Goal: Information Seeking & Learning: Understand process/instructions

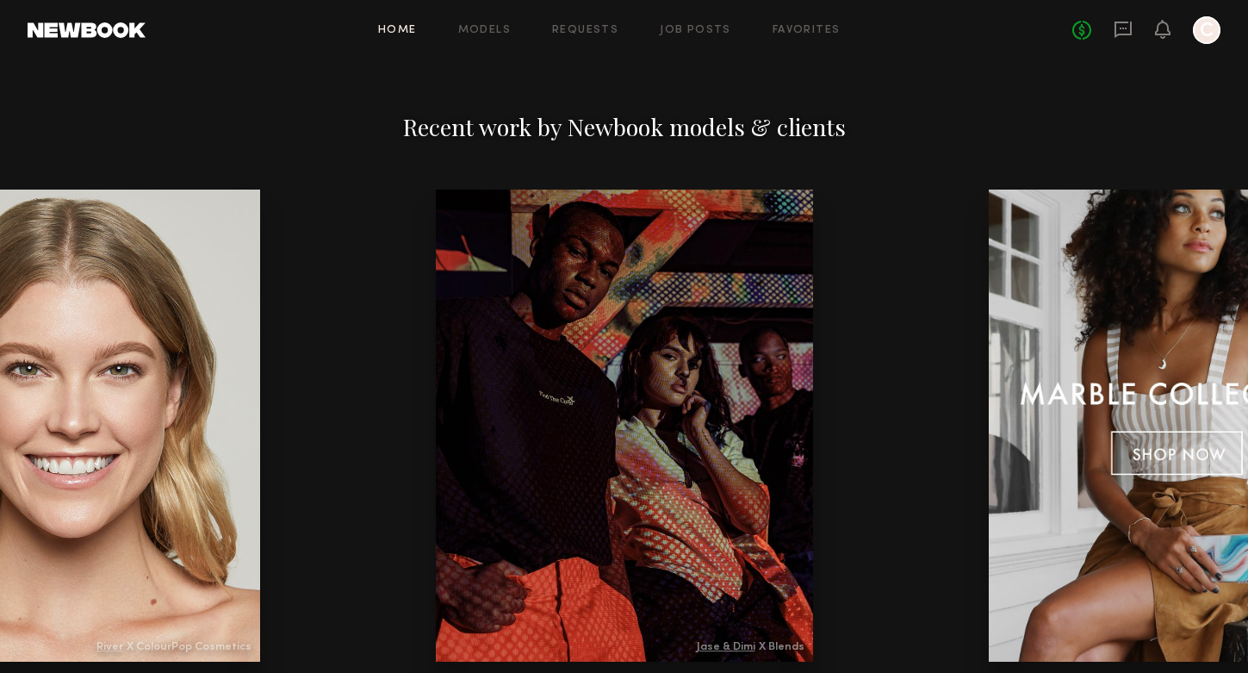
scroll to position [2462, 0]
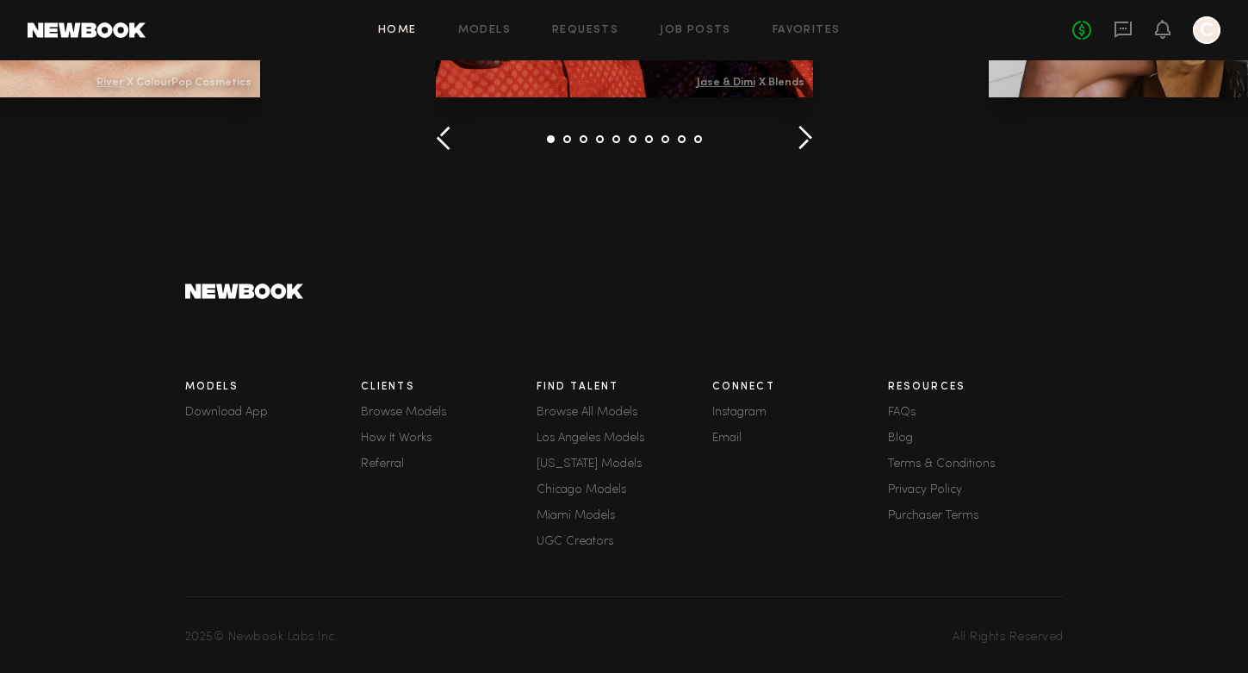
click at [895, 409] on link "FAQs" at bounding box center [976, 413] width 176 height 12
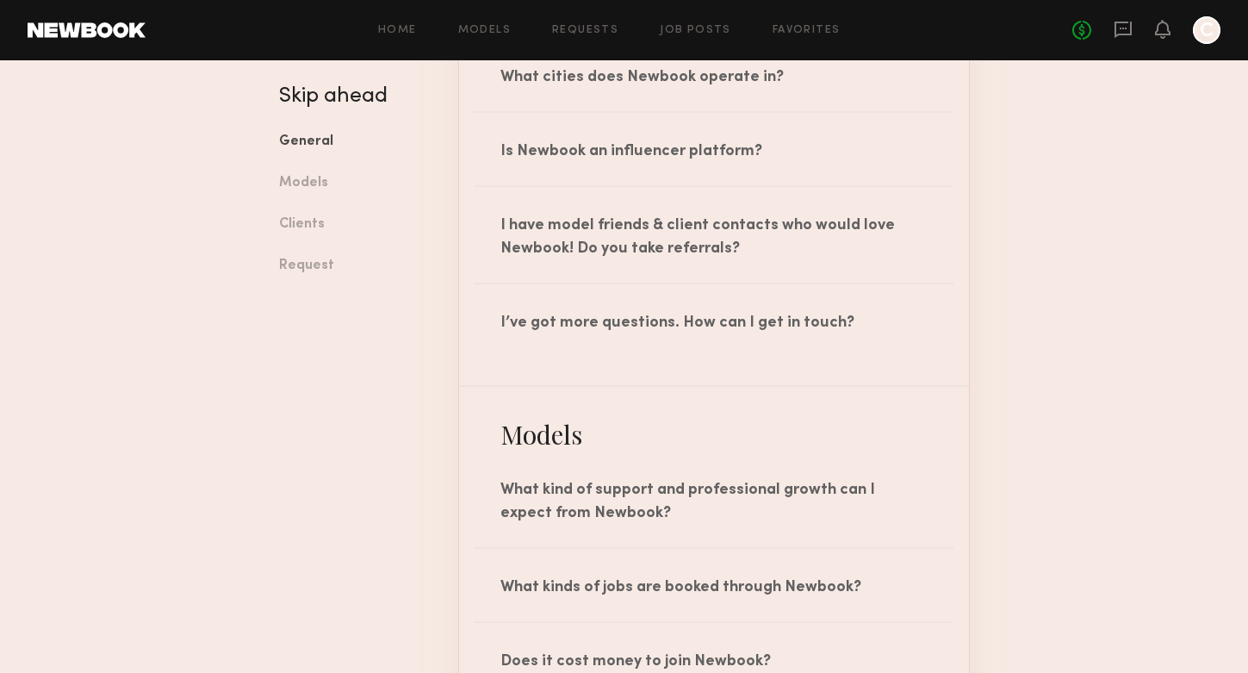
scroll to position [1004, 0]
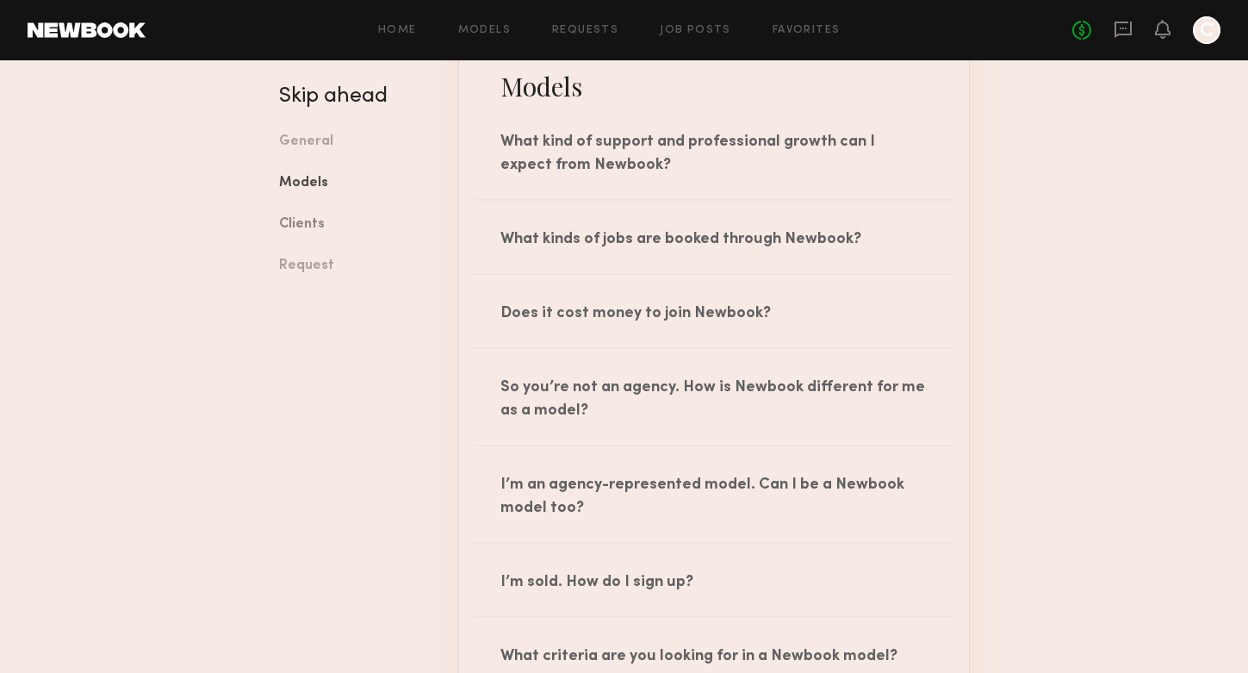
click at [289, 215] on link "Clients" at bounding box center [355, 224] width 153 height 41
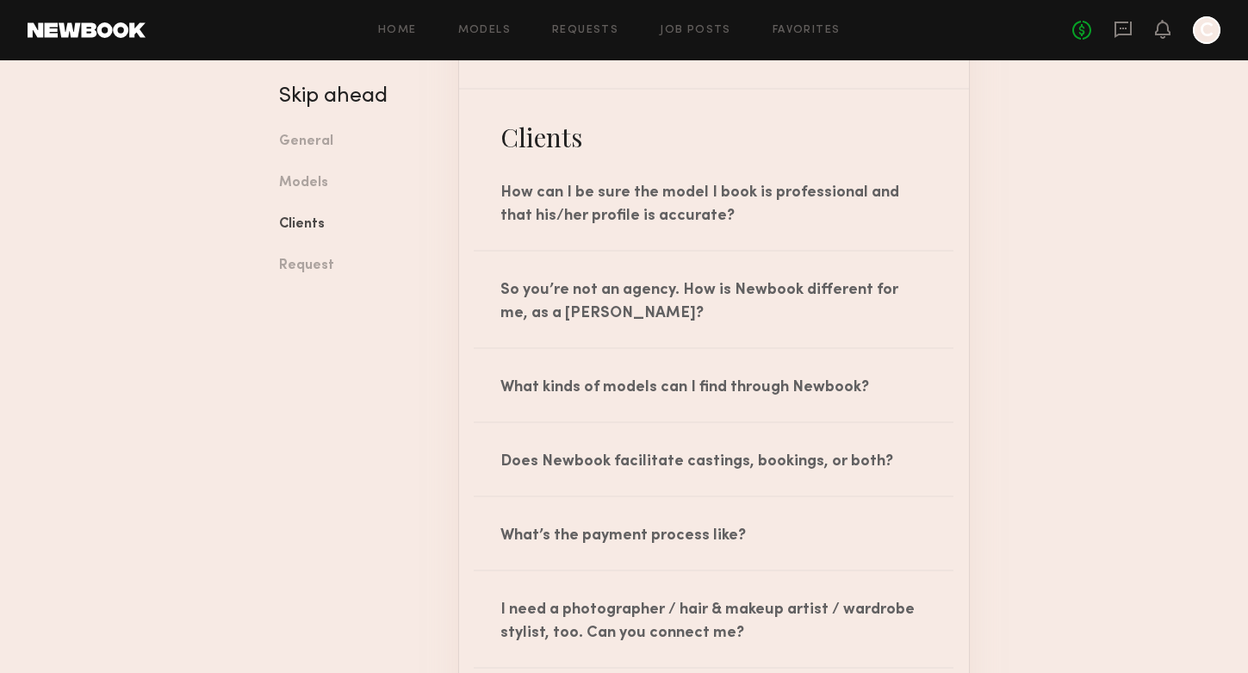
scroll to position [1840, 0]
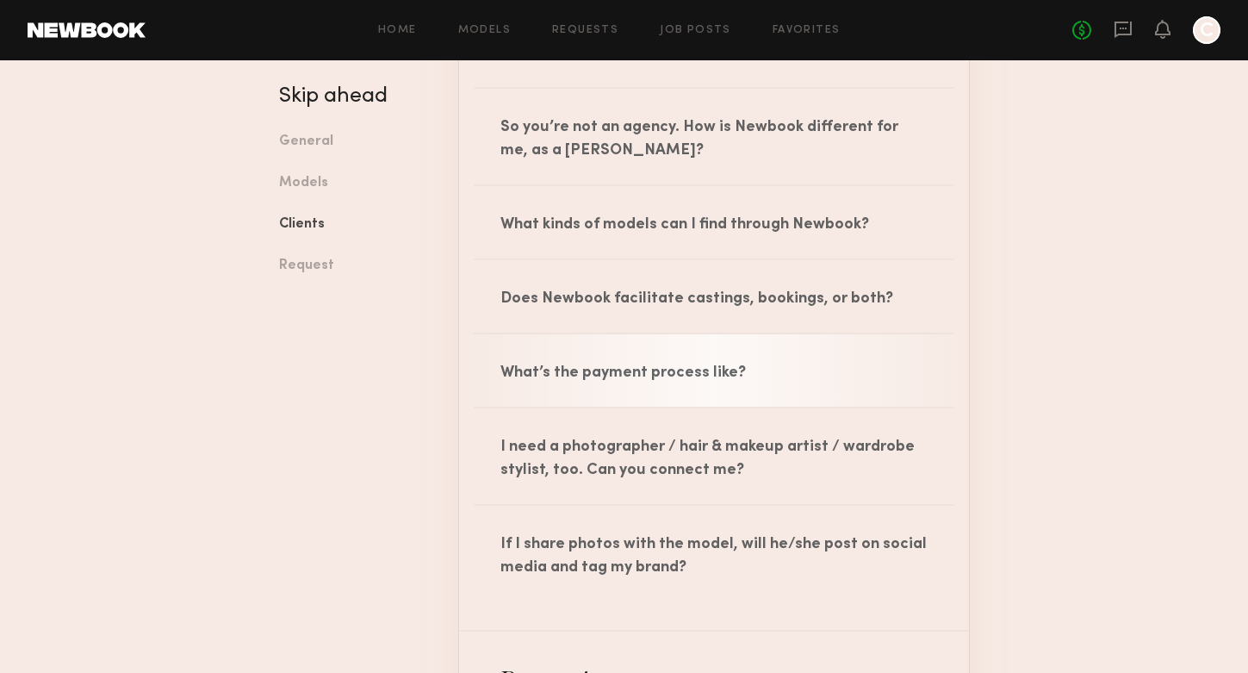
scroll to position [2085, 0]
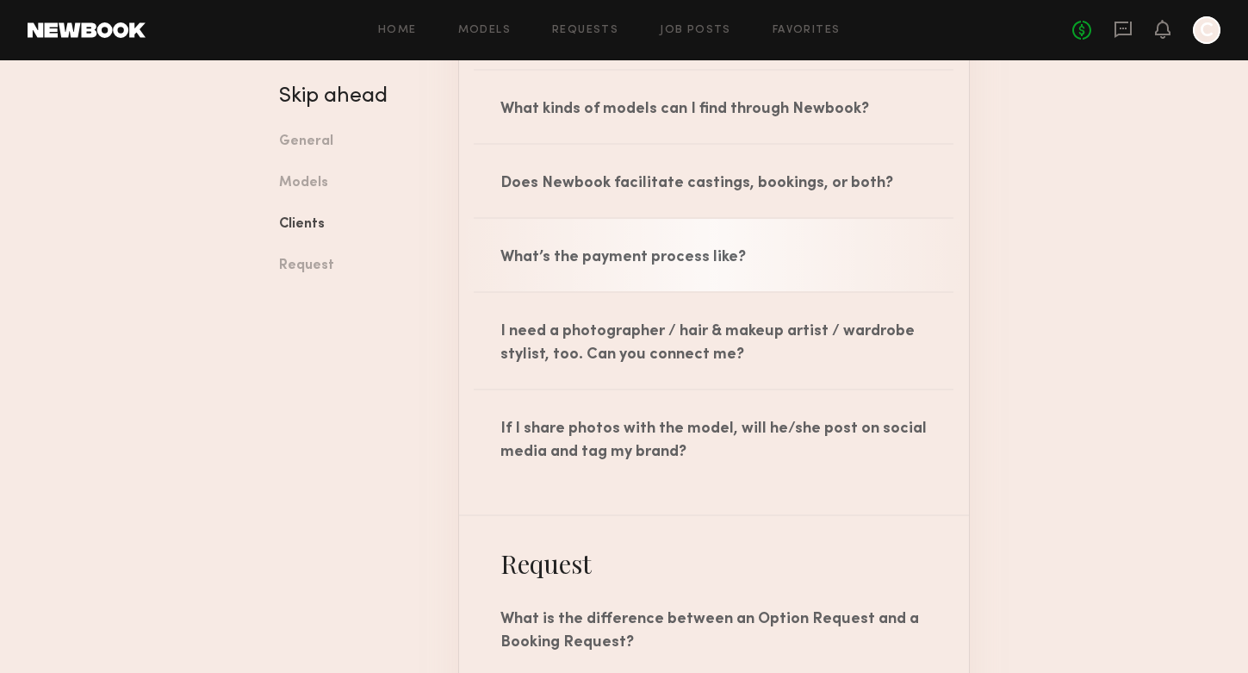
click at [683, 260] on div "What’s the payment process like?" at bounding box center [714, 255] width 510 height 72
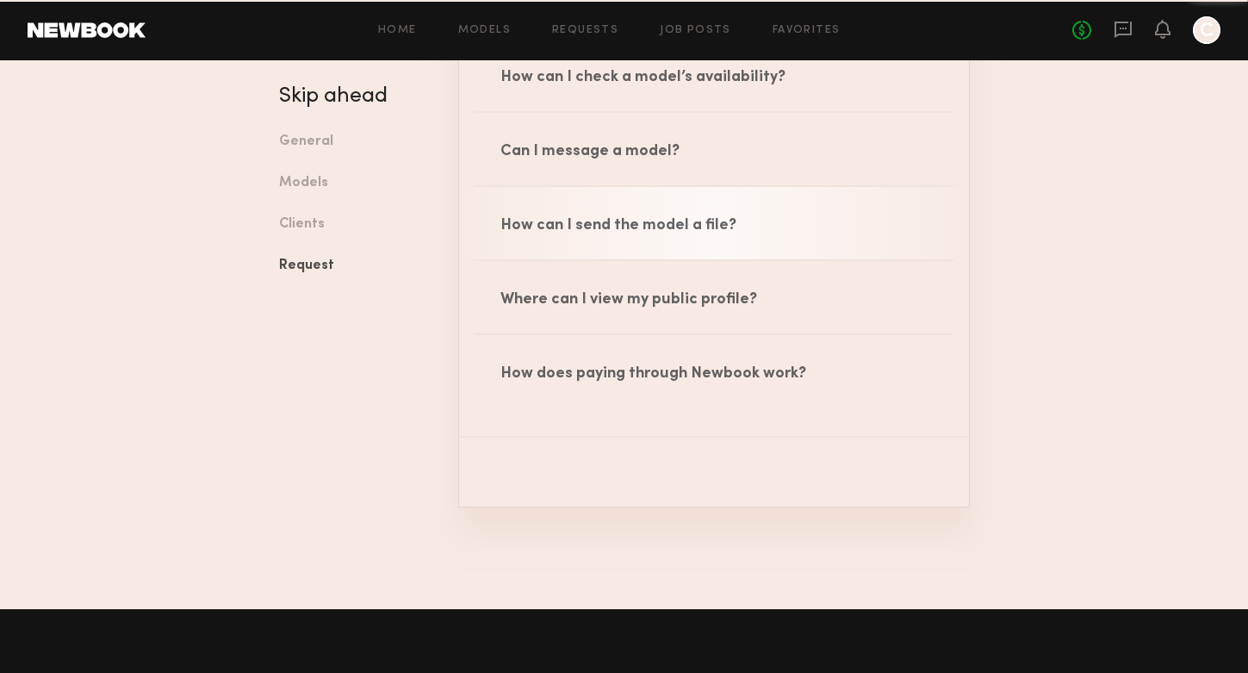
scroll to position [3013, 0]
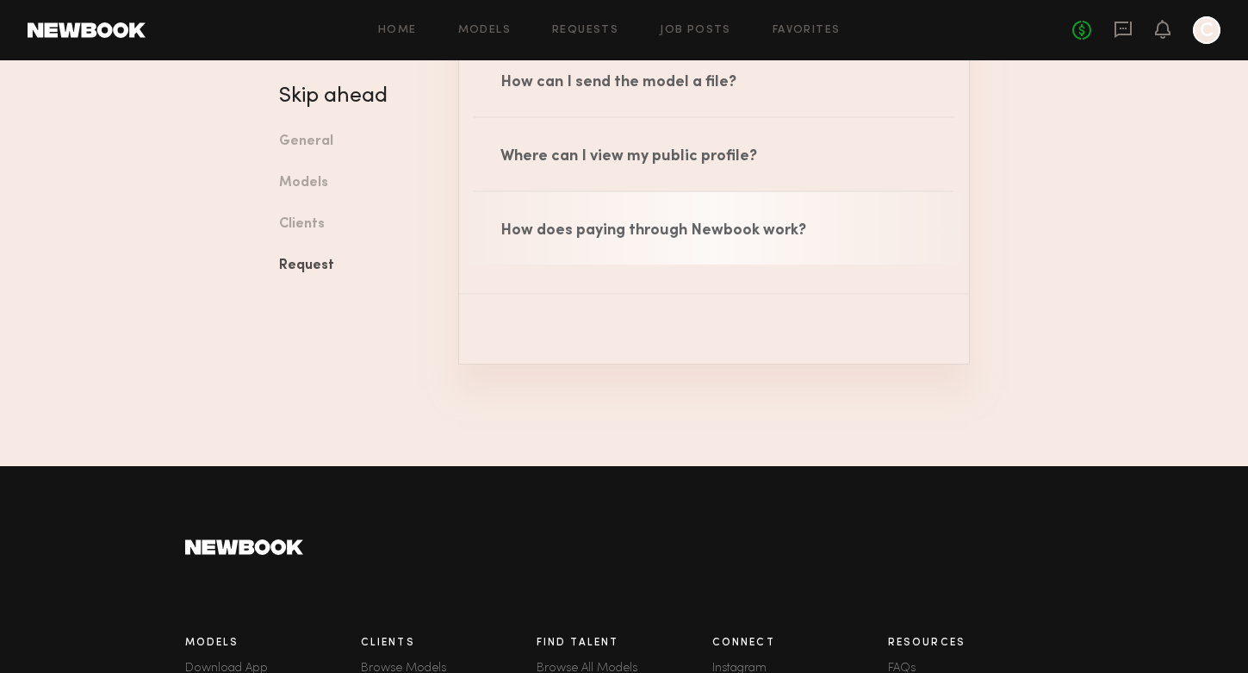
click at [727, 234] on div "How does paying through Newbook work?" at bounding box center [714, 228] width 510 height 72
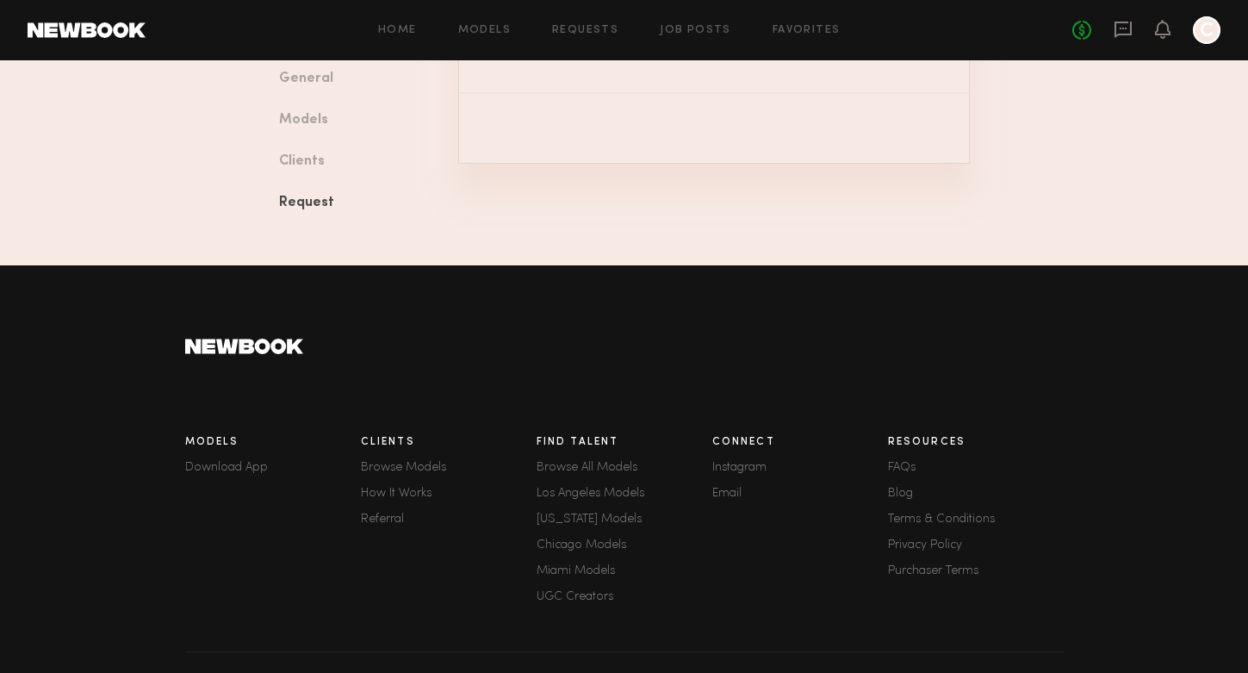
scroll to position [3397, 0]
